Goal: Task Accomplishment & Management: Manage account settings

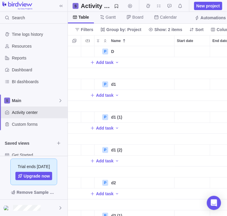
scroll to position [170, 159]
click at [167, 50] on icon "More actions" at bounding box center [169, 51] width 5 height 5
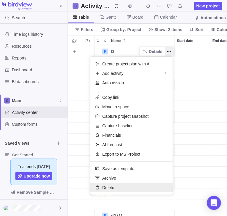
click at [141, 189] on div "Delete" at bounding box center [131, 187] width 82 height 9
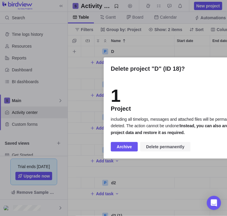
click at [174, 148] on span "Delete permanently" at bounding box center [165, 146] width 38 height 7
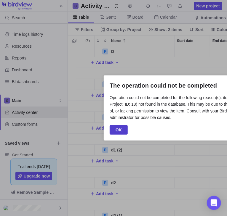
click at [121, 127] on span "OK" at bounding box center [119, 129] width 18 height 9
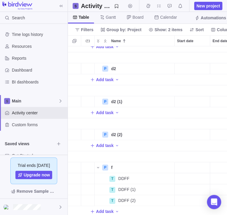
scroll to position [98, 0]
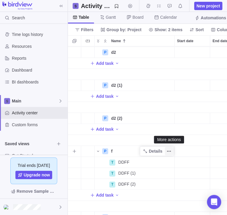
click at [171, 151] on icon "More actions" at bounding box center [169, 150] width 5 height 5
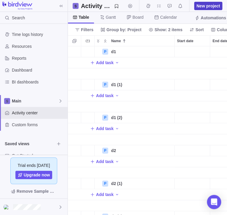
click at [203, 5] on span "New project" at bounding box center [208, 6] width 23 height 6
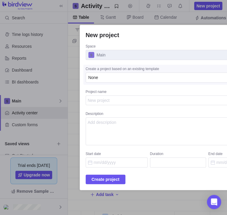
type textarea "x"
type textarea "j"
type textarea "x"
type textarea "jo"
type textarea "x"
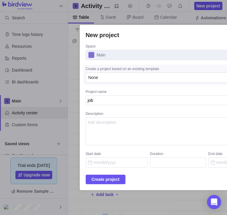
type textarea "job"
type textarea "x"
click at [114, 184] on div "New project Space Main Create a project based on an existing template None Proj…" at bounding box center [178, 107] width 197 height 165
click at [106, 181] on span "Create project" at bounding box center [106, 178] width 28 height 7
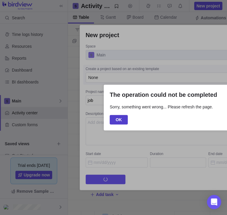
click at [121, 118] on span "OK" at bounding box center [119, 119] width 6 height 7
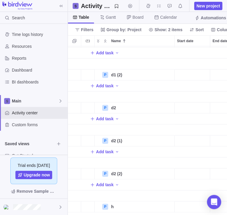
scroll to position [131, 0]
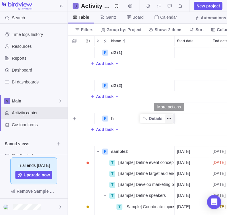
click at [168, 119] on icon "More actions" at bounding box center [169, 118] width 5 height 5
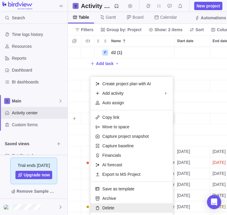
click at [111, 206] on span "Delete" at bounding box center [108, 208] width 12 height 6
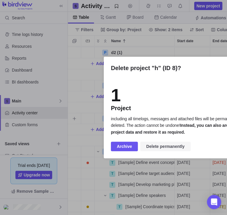
click at [174, 147] on span "Delete permanently" at bounding box center [165, 146] width 38 height 7
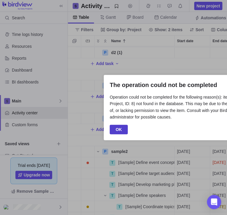
click at [127, 127] on div "OK" at bounding box center [178, 128] width 136 height 9
click at [126, 129] on span "OK" at bounding box center [119, 128] width 18 height 9
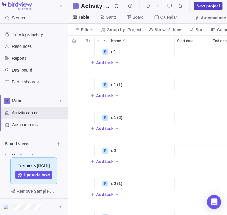
click at [203, 4] on span "New project" at bounding box center [208, 6] width 23 height 6
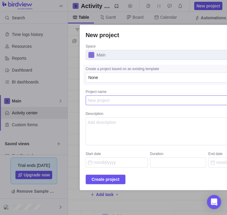
type textarea "x"
type textarea "j"
type textarea "x"
type textarea "jo"
type textarea "x"
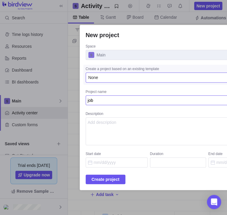
type textarea "job"
click at [164, 77] on div "None" at bounding box center [174, 77] width 172 height 6
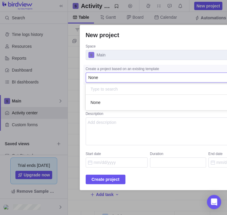
scroll to position [15, 172]
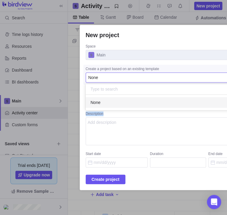
click at [164, 125] on div "New project Space Main Create a project based on an existing template None None…" at bounding box center [178, 107] width 356 height 215
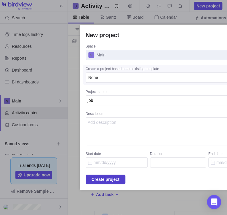
click at [108, 179] on span "Create project" at bounding box center [106, 178] width 28 height 7
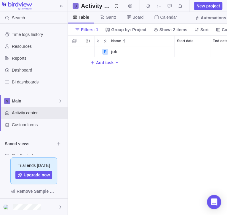
scroll to position [168, 159]
click at [169, 52] on icon "More actions" at bounding box center [169, 51] width 1 height 1
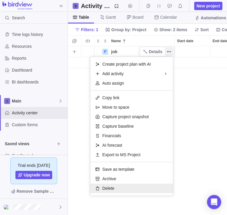
click at [113, 190] on span "Delete" at bounding box center [108, 188] width 12 height 6
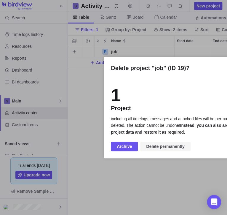
click at [179, 144] on span "Delete permanently" at bounding box center [165, 146] width 38 height 7
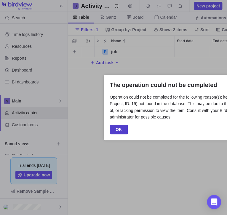
click at [121, 128] on span "OK" at bounding box center [119, 129] width 6 height 7
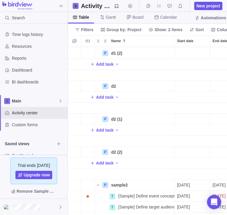
scroll to position [65, 0]
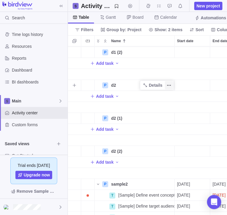
click at [168, 84] on icon "More actions" at bounding box center [169, 85] width 5 height 5
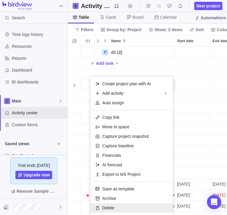
click at [145, 207] on div "Delete" at bounding box center [131, 207] width 82 height 9
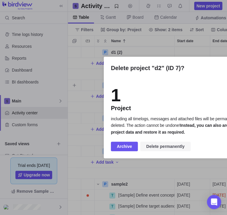
click at [182, 148] on span "Delete permanently" at bounding box center [165, 146] width 38 height 7
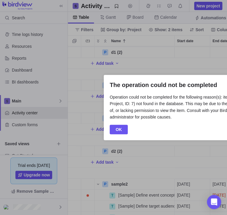
click at [120, 134] on div "The operation could not be completed Operation could not be completed for the f…" at bounding box center [178, 108] width 148 height 66
click at [117, 130] on span "OK" at bounding box center [119, 129] width 6 height 7
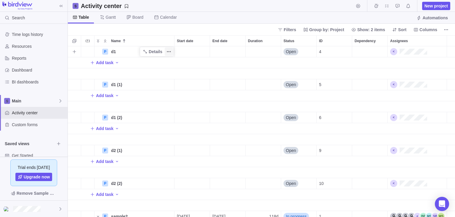
click at [170, 53] on icon "More actions" at bounding box center [169, 51] width 5 height 5
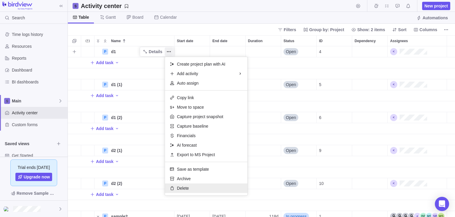
click at [224, 188] on div "Delete" at bounding box center [206, 187] width 82 height 9
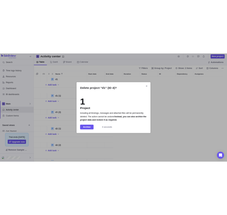
scroll to position [0, 0]
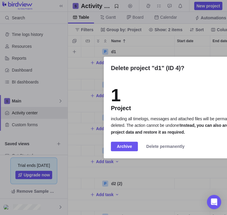
click at [171, 149] on span "Delete permanently" at bounding box center [165, 146] width 38 height 7
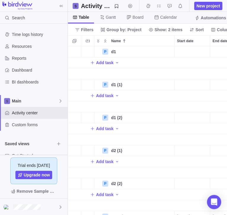
scroll to position [33, 0]
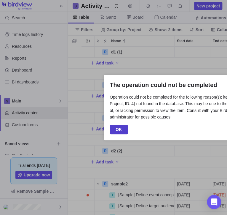
click at [120, 131] on span "OK" at bounding box center [119, 129] width 6 height 7
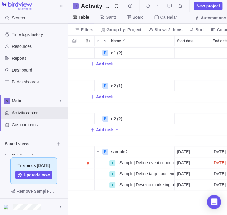
scroll to position [0, 0]
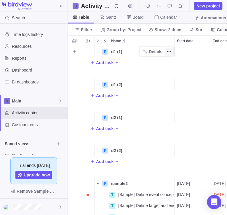
click at [171, 53] on icon "More actions" at bounding box center [169, 51] width 5 height 5
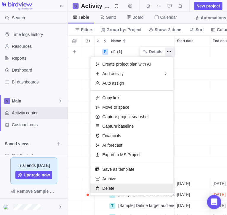
click at [149, 192] on div "Delete" at bounding box center [131, 187] width 82 height 9
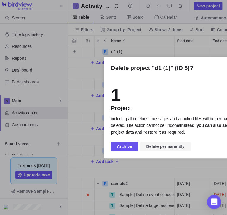
click at [178, 148] on span "Delete permanently" at bounding box center [165, 146] width 38 height 7
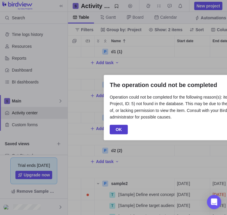
click at [118, 129] on span "OK" at bounding box center [119, 129] width 6 height 7
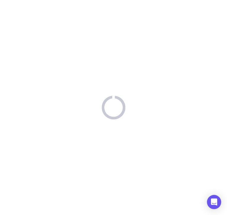
click at [116, 129] on div at bounding box center [113, 107] width 227 height 215
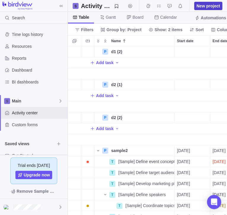
click at [206, 5] on span "New project" at bounding box center [208, 6] width 23 height 6
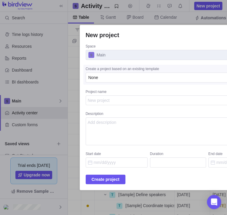
click at [180, 104] on textarea "Project name" at bounding box center [178, 100] width 185 height 10
type textarea "x"
type textarea "j"
type textarea "x"
type textarea "jo"
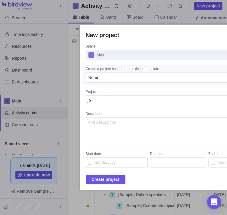
type textarea "x"
type textarea "job"
click at [119, 176] on span "Create project" at bounding box center [106, 178] width 28 height 7
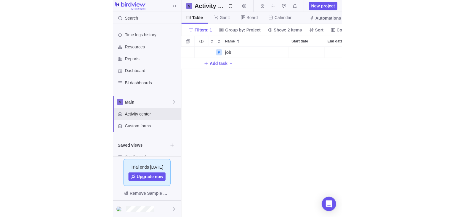
scroll to position [168, 159]
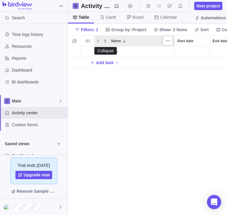
click at [103, 42] on span "Collapse" at bounding box center [105, 41] width 7 height 8
click at [97, 40] on icon "Expand" at bounding box center [98, 41] width 5 height 5
click at [102, 40] on span "Collapse" at bounding box center [105, 41] width 7 height 8
click at [168, 41] on icon "More actions" at bounding box center [167, 40] width 5 height 5
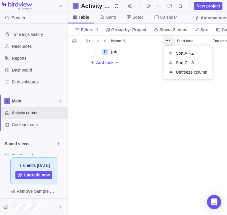
drag, startPoint x: 127, startPoint y: 100, endPoint x: 139, endPoint y: 64, distance: 37.3
click at [127, 98] on div "Name Start date End date Duration Status ID Dependency Assignees P job Details …" at bounding box center [147, 124] width 159 height 179
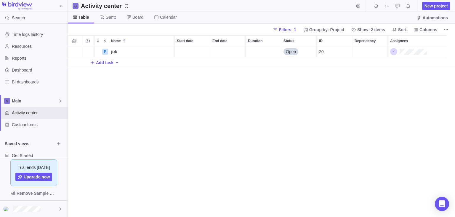
scroll to position [171, 387]
click at [227, 6] on span "New project" at bounding box center [436, 6] width 23 height 6
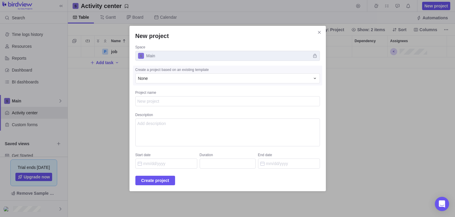
type textarea "x"
type textarea "s"
type textarea "x"
type textarea "so"
type textarea "x"
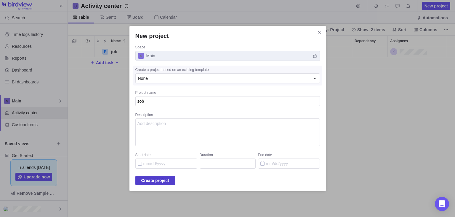
type textarea "sob"
type textarea "x"
click at [167, 178] on span "Create project" at bounding box center [155, 180] width 28 height 7
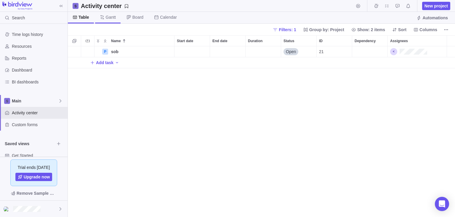
click at [110, 18] on span "Gantt" at bounding box center [111, 17] width 10 height 6
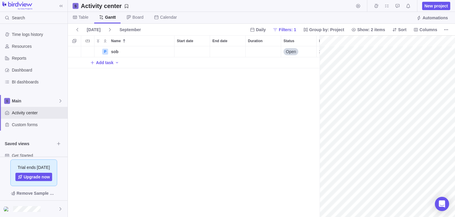
scroll to position [0, 0]
click at [82, 17] on span "Table" at bounding box center [84, 17] width 10 height 6
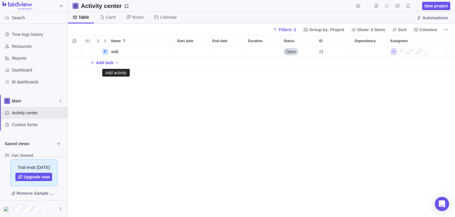
click at [115, 62] on icon "Add activity" at bounding box center [117, 62] width 5 height 5
click at [90, 95] on div "Name Start date End date Duration Status ID Dependency Assignees P sob Details …" at bounding box center [261, 125] width 387 height 181
click at [87, 40] on icon "More actions" at bounding box center [87, 40] width 5 height 5
click at [132, 114] on div "Name Start date End date Duration Status ID Dependency Assignees P sob Details …" at bounding box center [261, 125] width 387 height 181
click at [113, 63] on div "Add task" at bounding box center [104, 62] width 29 height 8
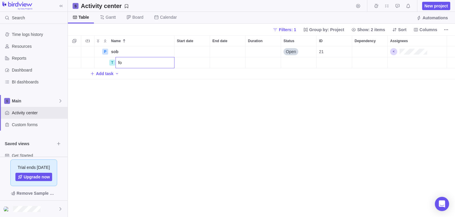
type input "fop"
type input "ff"
click at [197, 165] on div "Name Start date End date Duration Status ID Dependency Assignees P sob Details …" at bounding box center [261, 125] width 387 height 181
click at [116, 84] on icon "Add activity" at bounding box center [117, 84] width 2 height 1
click at [129, 107] on span "Issue" at bounding box center [132, 107] width 10 height 6
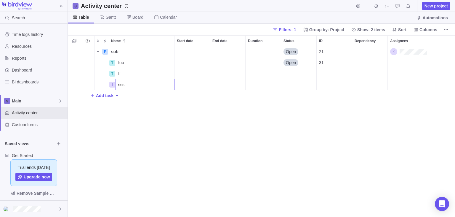
type input "sss"
click at [130, 121] on div "Name Start date End date Duration Status ID Dependency Assignees P sob Details …" at bounding box center [261, 125] width 387 height 181
click at [113, 94] on div "Add task" at bounding box center [104, 95] width 29 height 8
click at [116, 105] on div "Name Start date End date Duration Status ID Dependency Assignees P sob Details …" at bounding box center [261, 125] width 387 height 181
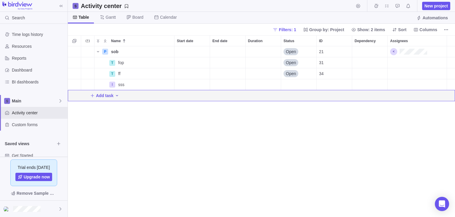
click at [116, 95] on icon "Add activity" at bounding box center [117, 95] width 2 height 1
click at [134, 129] on span "Request" at bounding box center [134, 127] width 15 height 6
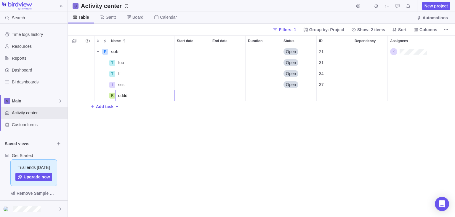
type input "dddd"
click at [149, 142] on div "Name Start date End date Duration Status ID Dependency Assignees P sob Details …" at bounding box center [261, 125] width 387 height 181
click at [168, 51] on icon "More actions" at bounding box center [169, 51] width 5 height 5
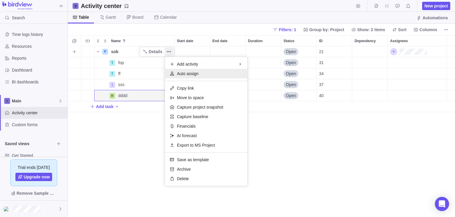
click at [206, 72] on div "Auto assign" at bounding box center [206, 73] width 82 height 9
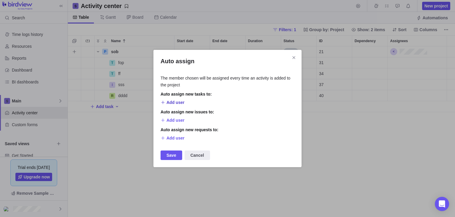
click at [178, 102] on span "Add user" at bounding box center [176, 102] width 18 height 6
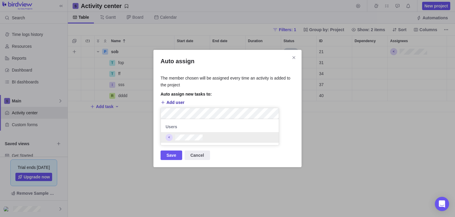
click at [227, 121] on div "Auto assign The member chosen will be assigned every time an activity is added …" at bounding box center [227, 108] width 455 height 217
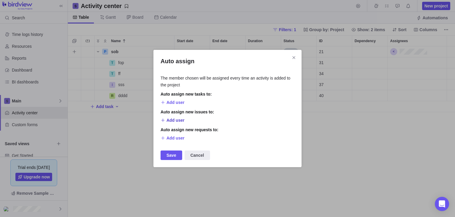
click at [169, 119] on span "Add user" at bounding box center [176, 120] width 18 height 6
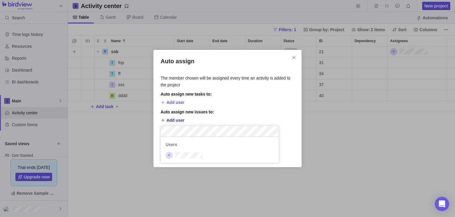
click at [227, 107] on div "Auto assign The member chosen will be assigned every time an activity is added …" at bounding box center [227, 108] width 455 height 217
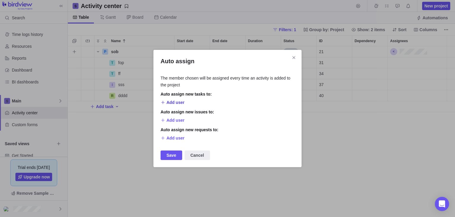
click at [174, 103] on span "Add user" at bounding box center [176, 102] width 18 height 6
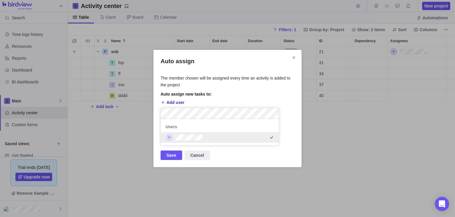
click at [227, 99] on div "Add user" at bounding box center [228, 102] width 134 height 8
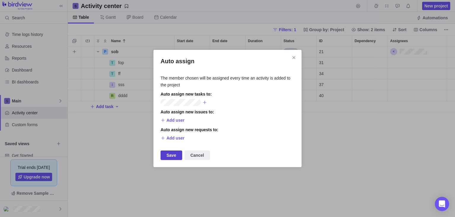
click at [170, 155] on span "Save" at bounding box center [172, 154] width 10 height 7
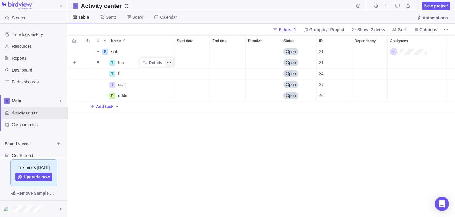
click at [167, 61] on span "More actions" at bounding box center [169, 62] width 8 height 8
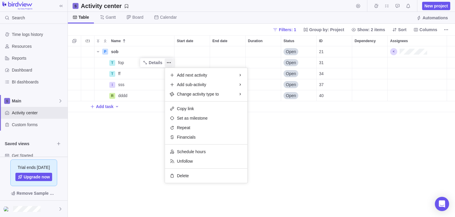
drag, startPoint x: 121, startPoint y: 141, endPoint x: 124, endPoint y: 128, distance: 12.9
click at [122, 139] on div "Name Start date End date Duration Status ID Dependency Assignees P sob Details …" at bounding box center [261, 125] width 387 height 181
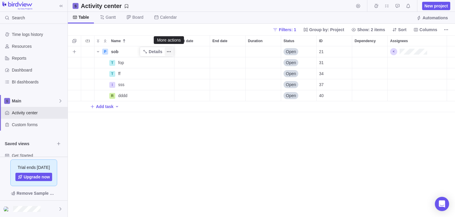
click at [167, 51] on icon "More actions" at bounding box center [169, 51] width 5 height 5
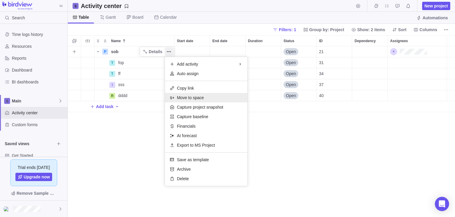
click at [195, 96] on span "Move to space" at bounding box center [190, 98] width 27 height 6
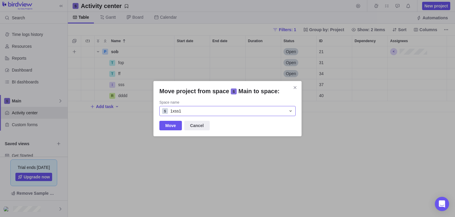
click at [227, 111] on icon at bounding box center [290, 110] width 5 height 5
click at [227, 87] on div "Move project from space Main to space: Space name 1xss1 1xss1 Move Cancel" at bounding box center [227, 108] width 455 height 217
click at [227, 87] on icon "Close" at bounding box center [295, 87] width 3 height 3
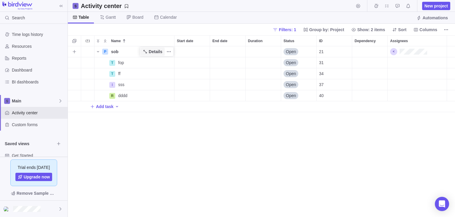
click at [160, 52] on span "Details" at bounding box center [156, 52] width 14 height 6
click at [169, 51] on icon "More actions" at bounding box center [169, 51] width 5 height 5
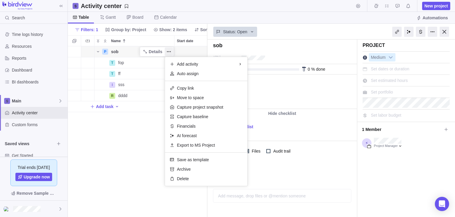
click at [227, 168] on body "Search Time logs history Resources Reports Dashboard BI dashboards Main Activit…" at bounding box center [227, 108] width 455 height 217
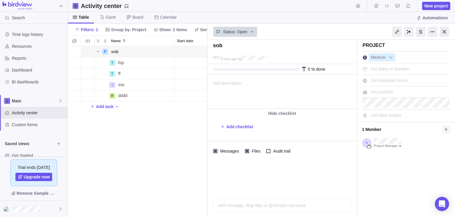
click at [227, 130] on icon at bounding box center [446, 129] width 5 height 5
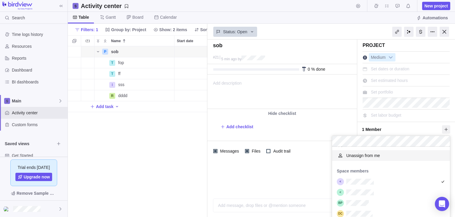
scroll to position [33, 0]
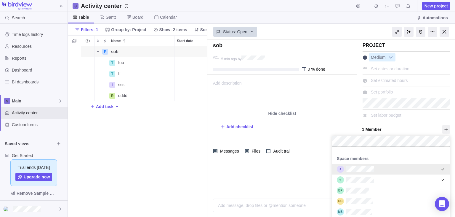
click at [227, 184] on div "sob #21 5 min ago by Project was completed on its planned end date Today due to…" at bounding box center [331, 127] width 248 height 177
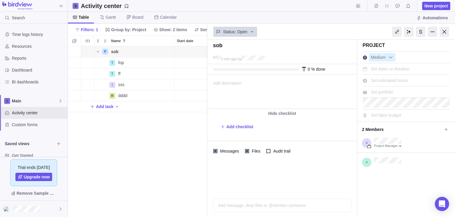
click at [151, 156] on div "P sob Details Open 21 T fop Details Open 31 T ff Details Open 34 I sss Details …" at bounding box center [138, 131] width 140 height 171
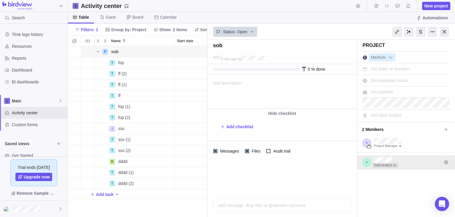
click at [227, 164] on div at bounding box center [385, 165] width 25 height 5
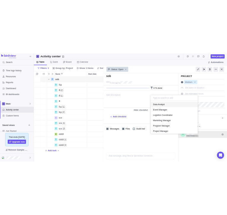
scroll to position [66, 94]
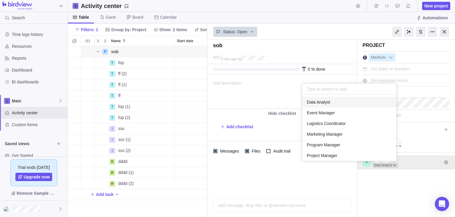
click at [227, 164] on div at bounding box center [385, 165] width 25 height 5
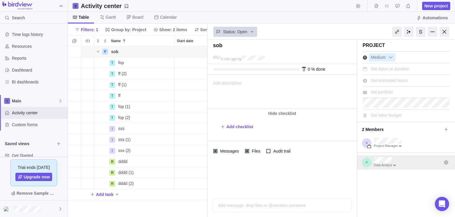
click at [184, 196] on div "Add task" at bounding box center [257, 194] width 379 height 11
click at [226, 44] on body "Search Time logs history Resources Reports Dashboard BI dashboards Main Activit…" at bounding box center [227, 108] width 455 height 217
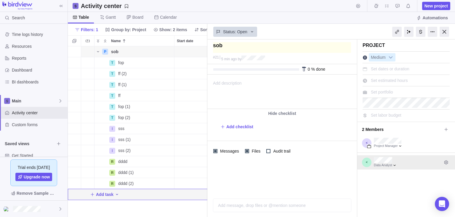
click at [226, 45] on textarea at bounding box center [282, 47] width 138 height 11
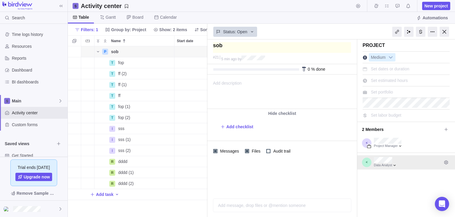
click at [223, 48] on textarea at bounding box center [282, 47] width 138 height 11
click at [221, 2] on div "Activity center New project" at bounding box center [261, 6] width 387 height 12
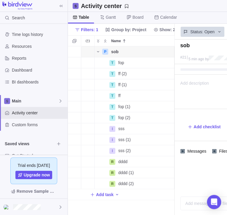
scroll to position [0, 0]
type textarea "so"
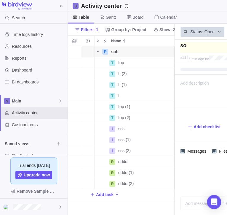
type textarea "sox"
type textarea "soxa"
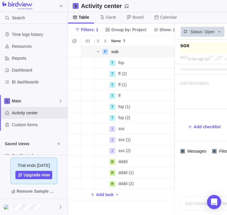
type textarea "soxa"
type textarea "soxaf"
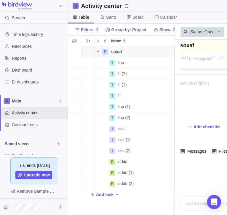
type textarea "soxafr"
type textarea "soxafrt"
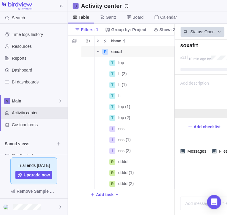
type textarea "soxafrt"
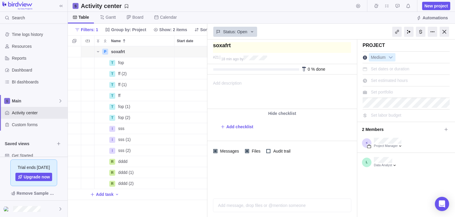
click at [227, 47] on textarea at bounding box center [282, 47] width 138 height 11
click at [227, 128] on span "Add checklist" at bounding box center [239, 127] width 27 height 6
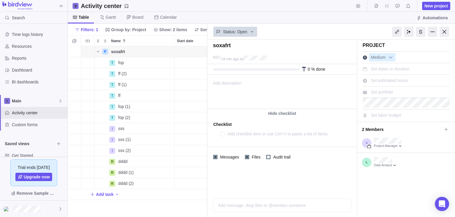
type textarea "x"
type textarea "h"
type textarea "x"
type textarea "hh"
type textarea "x"
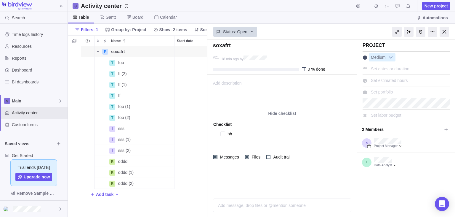
type textarea "hhh"
type textarea "x"
type textarea "hhhh"
type textarea "x"
type textarea "hhhhh"
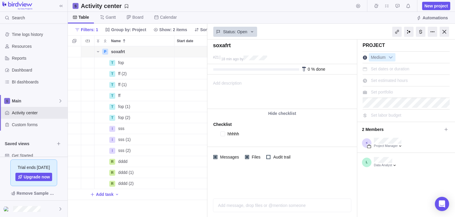
type textarea "x"
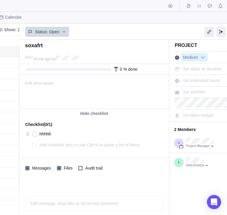
scroll to position [0, 158]
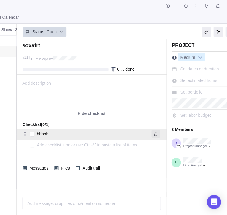
click at [158, 132] on icon "Remove" at bounding box center [156, 133] width 5 height 5
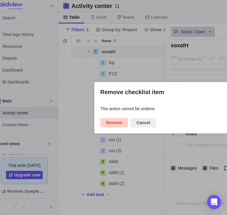
click at [120, 123] on span "Remove" at bounding box center [114, 122] width 16 height 7
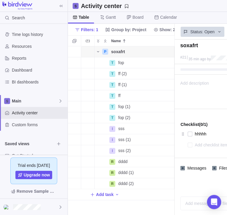
scroll to position [168, 107]
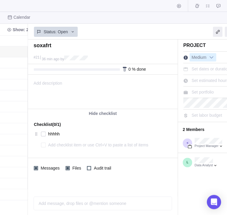
scroll to position [0, 147]
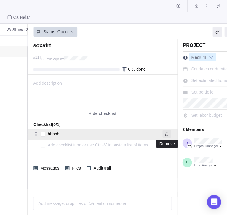
click at [168, 132] on icon "Remove" at bounding box center [166, 134] width 3 height 4
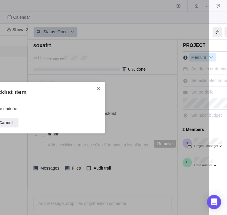
scroll to position [0, 9]
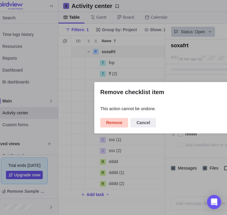
click at [106, 125] on span "Remove" at bounding box center [114, 122] width 28 height 9
type textarea "x"
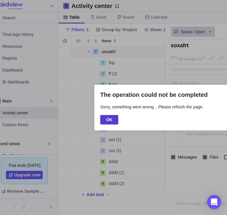
click at [109, 121] on span "OK" at bounding box center [109, 119] width 6 height 7
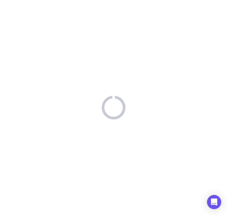
scroll to position [0, 0]
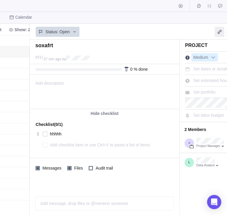
scroll to position [0, 179]
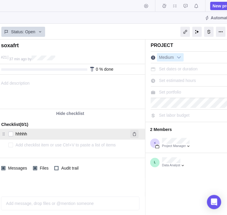
click at [135, 133] on icon "Remove" at bounding box center [133, 134] width 3 height 4
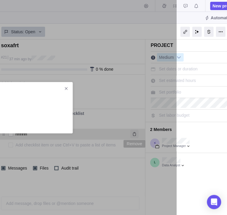
scroll to position [0, 9]
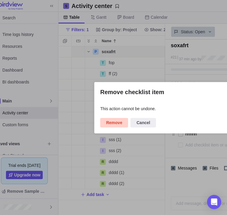
click at [106, 124] on span "Remove" at bounding box center [114, 122] width 16 height 7
type textarea "x"
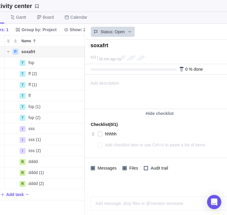
scroll to position [0, 84]
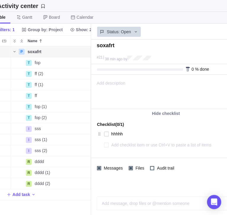
click at [110, 144] on div at bounding box center [169, 144] width 131 height 8
click at [124, 144] on textarea at bounding box center [167, 144] width 112 height 8
click at [122, 144] on textarea at bounding box center [167, 144] width 112 height 8
type textarea "x"
type textarea "F"
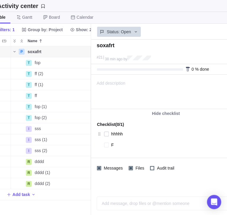
type textarea "x"
type textarea "FF"
type textarea "x"
type textarea "FFF"
type textarea "x"
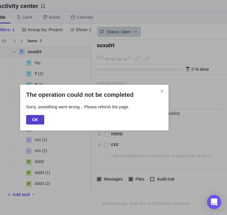
click at [34, 117] on span "OK" at bounding box center [35, 119] width 6 height 7
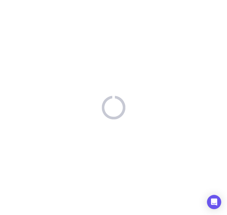
scroll to position [0, 0]
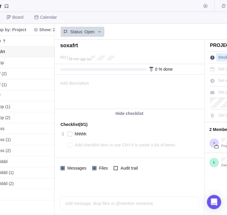
scroll to position [0, 107]
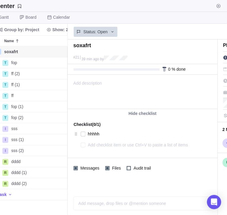
click at [116, 144] on textarea at bounding box center [144, 144] width 112 height 8
type textarea "x"
type textarea "F"
type textarea "x"
type textarea "FF"
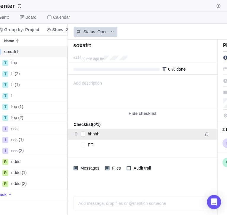
type textarea "x"
type textarea "FFF"
type textarea "x"
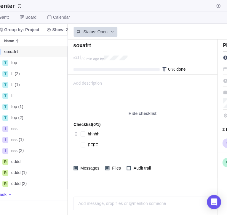
type textarea "FFFF"
type textarea "x"
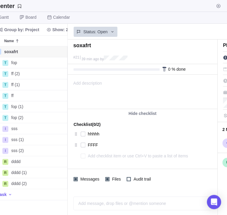
click at [118, 149] on div "Checklist (0/2) hhhhh FFFF" at bounding box center [143, 139] width 150 height 43
click at [143, 154] on textarea at bounding box center [144, 155] width 112 height 8
click at [156, 158] on textarea at bounding box center [144, 155] width 112 height 8
type textarea "x"
type textarea "F"
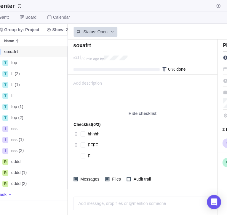
type textarea "x"
type textarea "FF"
type textarea "x"
type textarea "FFF"
type textarea "x"
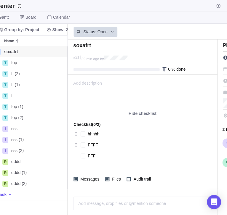
type textarea "FFFF"
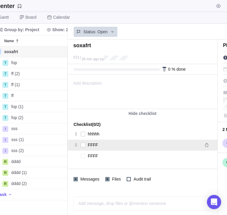
type textarea "x"
type textarea "FFFFF"
type textarea "x"
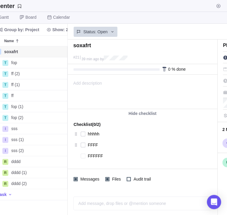
type textarea "FFFFFF"
type textarea "x"
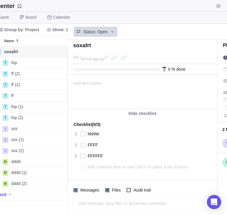
click at [175, 54] on div "soxafrt" at bounding box center [142, 48] width 141 height 14
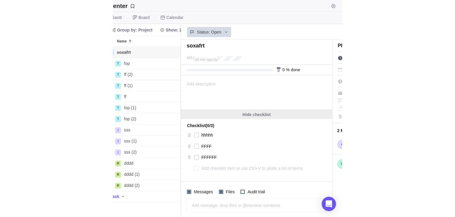
scroll to position [171, 140]
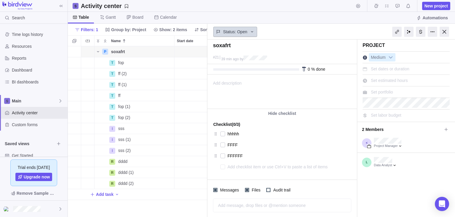
click at [227, 30] on icon at bounding box center [252, 31] width 5 height 5
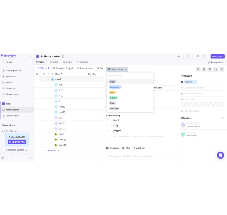
scroll to position [69, 94]
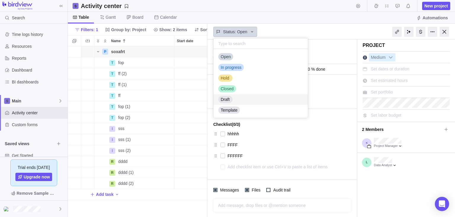
type textarea "x"
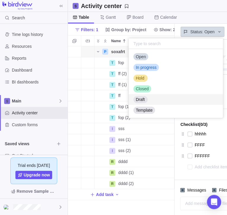
scroll to position [0, 0]
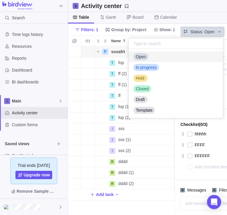
click at [161, 56] on div "Open" at bounding box center [176, 56] width 94 height 11
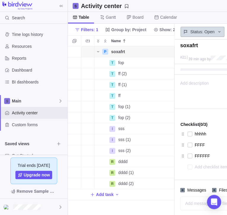
click at [212, 31] on span "Status: Open" at bounding box center [202, 32] width 24 height 6
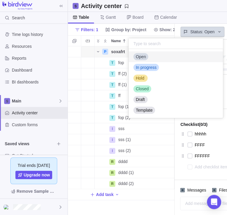
scroll to position [69, 94]
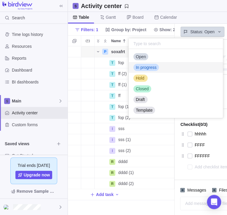
click at [178, 71] on div "In progress" at bounding box center [176, 67] width 94 height 11
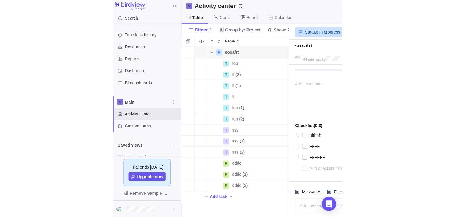
scroll to position [168, 107]
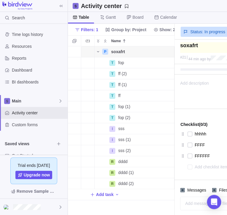
type textarea "x"
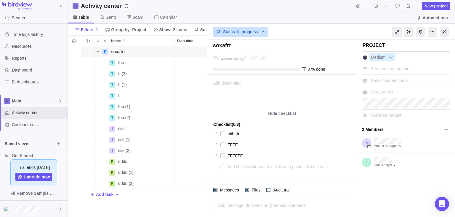
scroll to position [171, 140]
drag, startPoint x: 284, startPoint y: 71, endPoint x: 316, endPoint y: 67, distance: 32.3
click at [227, 69] on div "0 % done" at bounding box center [282, 69] width 150 height 10
click at [227, 58] on b at bounding box center [391, 57] width 9 height 8
click at [227, 31] on div at bounding box center [420, 32] width 9 height 10
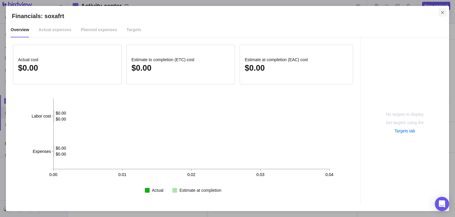
click at [227, 14] on icon "Close" at bounding box center [442, 12] width 5 height 5
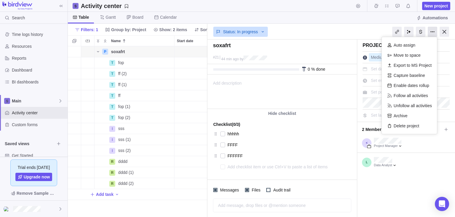
click at [227, 34] on div at bounding box center [432, 32] width 9 height 10
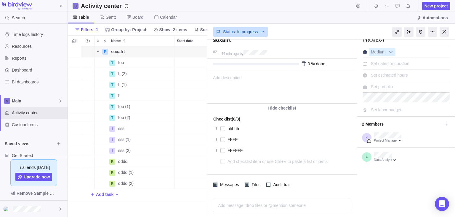
click at [227, 81] on span "Add description" at bounding box center [225, 86] width 34 height 34
click at [227, 16] on div "Table [PERSON_NAME] Board Calendar Automations" at bounding box center [261, 18] width 387 height 12
